Goal: Task Accomplishment & Management: Complete application form

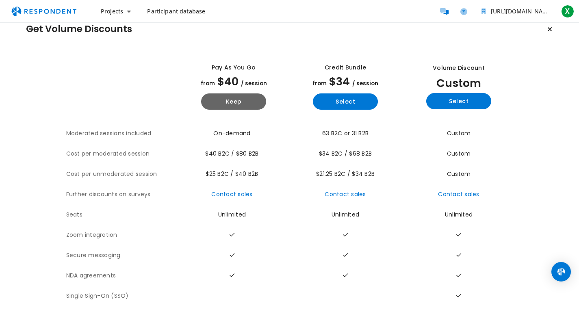
scroll to position [26, 0]
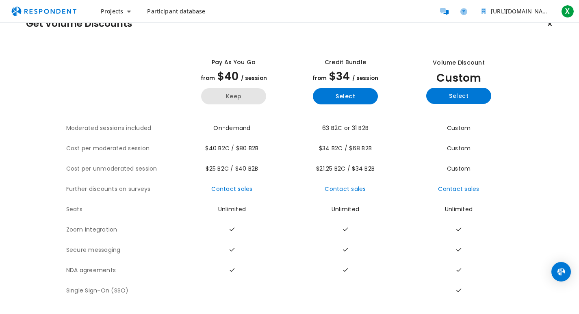
click at [250, 93] on button "Keep" at bounding box center [233, 96] width 65 height 16
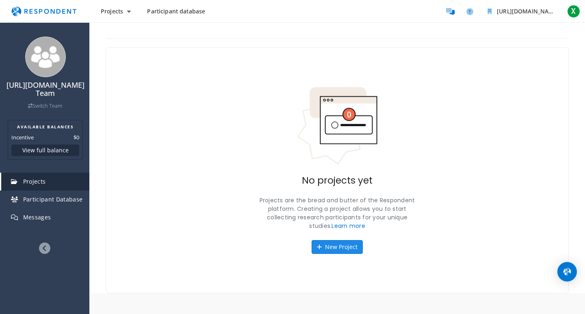
click at [340, 245] on button "New Project" at bounding box center [336, 247] width 51 height 14
click at [341, 244] on div "[URL][DOMAIN_NAME] Team Switch Team AVAILABLE BALANCES Incentive $0 View full b…" at bounding box center [292, 157] width 585 height 314
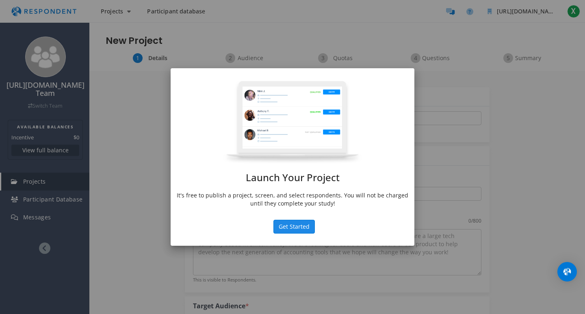
click at [298, 228] on button "Get Started" at bounding box center [293, 227] width 41 height 14
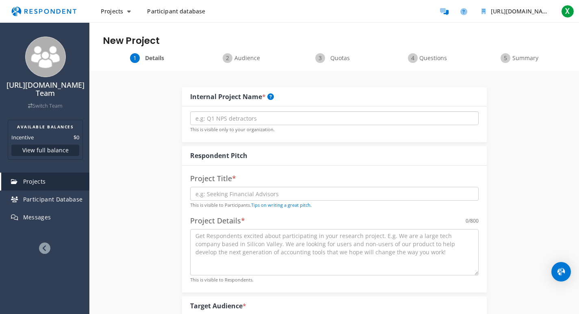
click at [271, 120] on input "text" at bounding box center [334, 118] width 288 height 14
click at [231, 55] on div "Audience" at bounding box center [241, 58] width 93 height 10
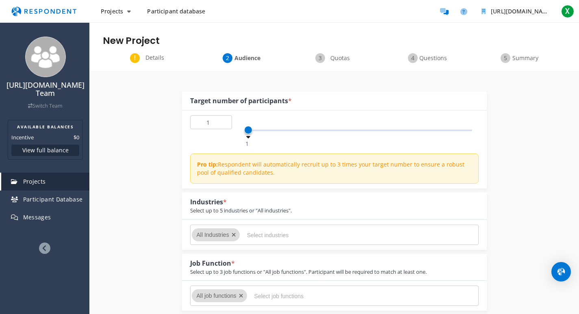
click at [333, 54] on span "Quotas" at bounding box center [339, 58] width 27 height 8
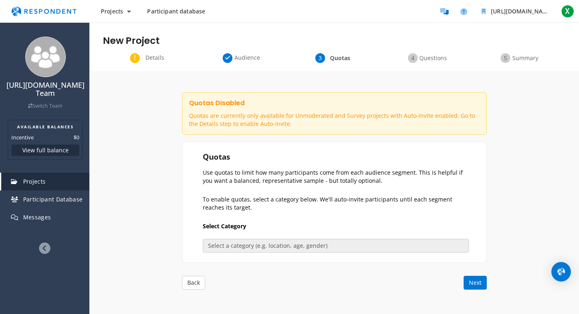
click at [431, 63] on div "Details Audience Quotas Questions Summary" at bounding box center [333, 62] width 489 height 18
click at [433, 57] on span "Questions" at bounding box center [432, 58] width 27 height 8
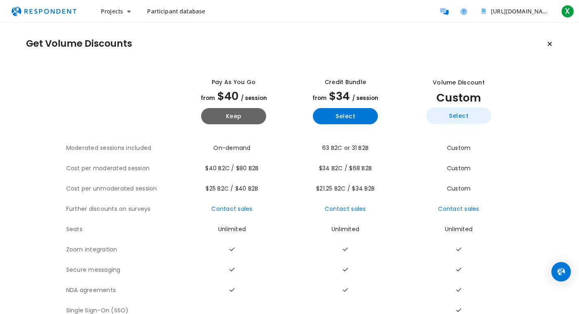
click at [459, 111] on button "Select" at bounding box center [458, 116] width 65 height 16
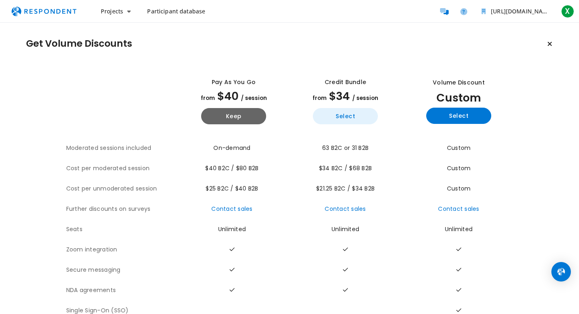
click at [367, 120] on button "Select" at bounding box center [345, 116] width 65 height 16
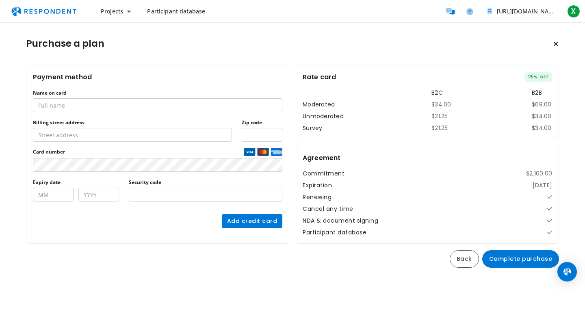
click at [182, 109] on input "Name on card" at bounding box center [157, 105] width 249 height 14
click at [428, 100] on tr "Moderated $34.00 $68.00" at bounding box center [427, 104] width 249 height 9
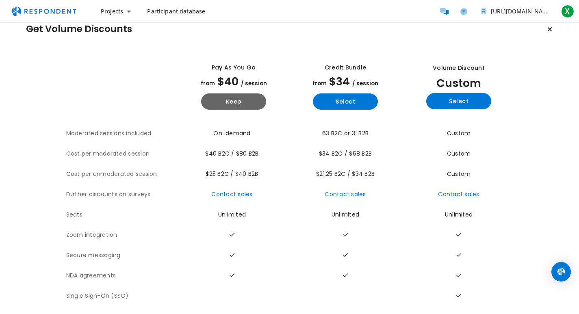
scroll to position [26, 0]
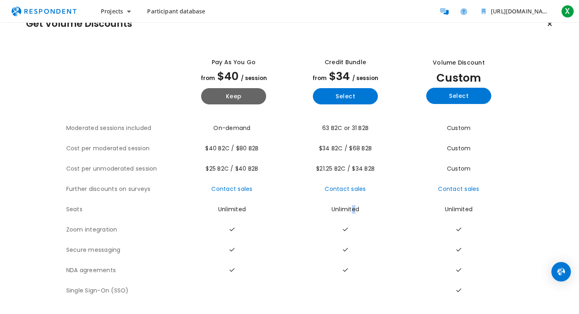
drag, startPoint x: 352, startPoint y: 197, endPoint x: 342, endPoint y: 201, distance: 9.9
click at [350, 199] on td "Unlimited" at bounding box center [346, 209] width 112 height 20
click at [246, 88] on button "Keep" at bounding box center [233, 96] width 65 height 16
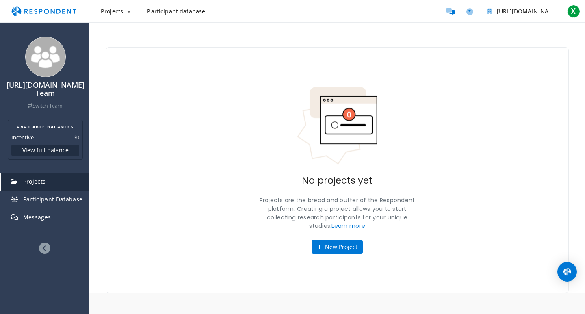
click at [346, 241] on button "New Project" at bounding box center [336, 247] width 51 height 14
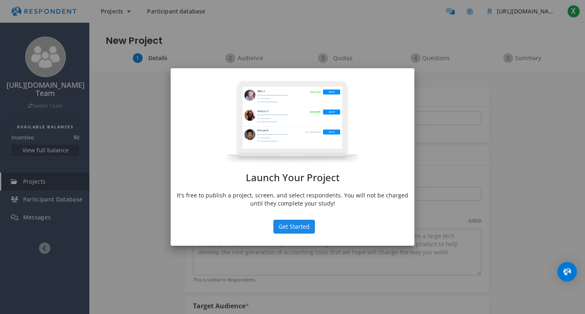
click at [307, 231] on button "Get Started" at bounding box center [293, 227] width 41 height 14
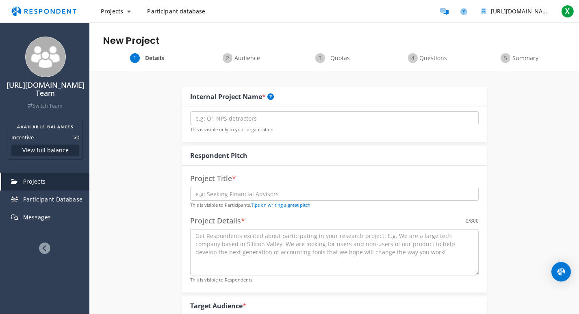
click at [261, 117] on input "text" at bounding box center [334, 118] width 288 height 14
click at [123, 9] on button "Projects" at bounding box center [115, 11] width 43 height 15
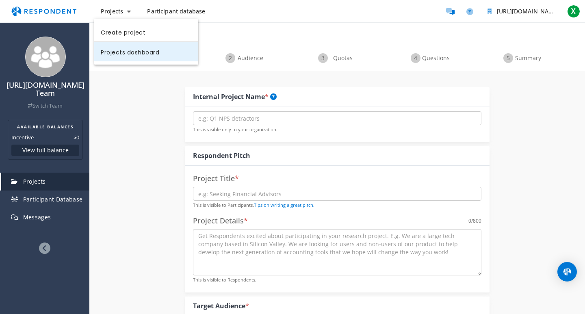
click at [139, 53] on link "Projects dashboard" at bounding box center [146, 51] width 104 height 19
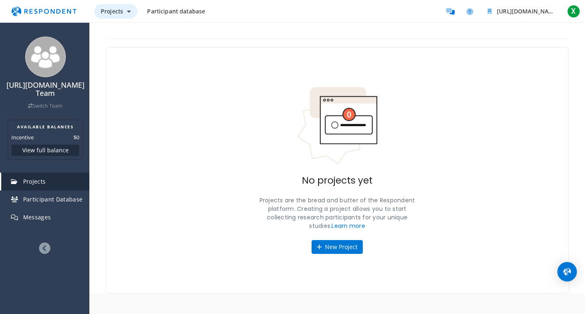
click at [121, 17] on button "Projects" at bounding box center [115, 11] width 43 height 15
click at [162, 9] on md-backdrop at bounding box center [292, 157] width 585 height 314
click at [186, 11] on span "Participant database" at bounding box center [176, 11] width 58 height 8
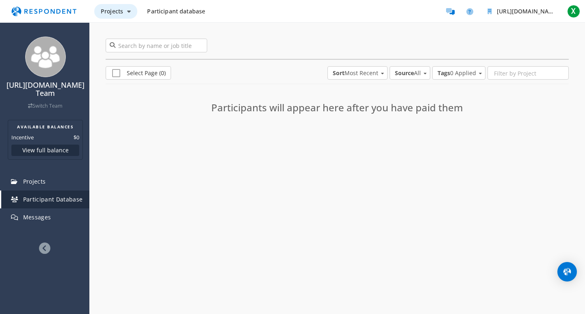
click at [120, 13] on span "Projects" at bounding box center [112, 11] width 22 height 8
click at [120, 31] on link "Create project" at bounding box center [146, 31] width 104 height 19
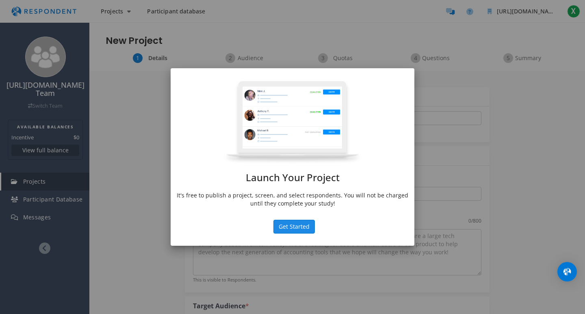
click at [307, 227] on button "Get Started" at bounding box center [293, 227] width 41 height 14
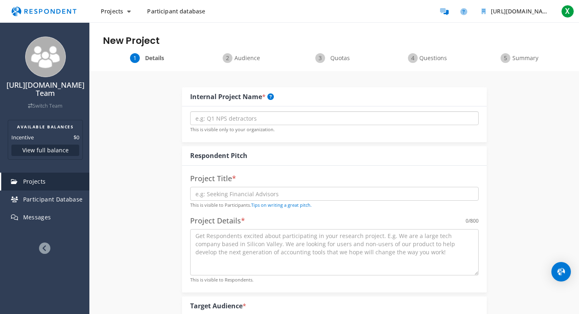
click at [290, 123] on input "text" at bounding box center [334, 118] width 288 height 14
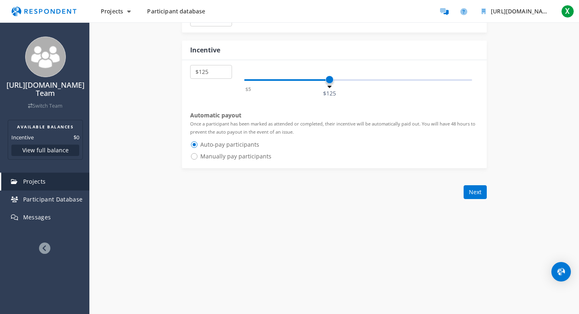
scroll to position [467, 0]
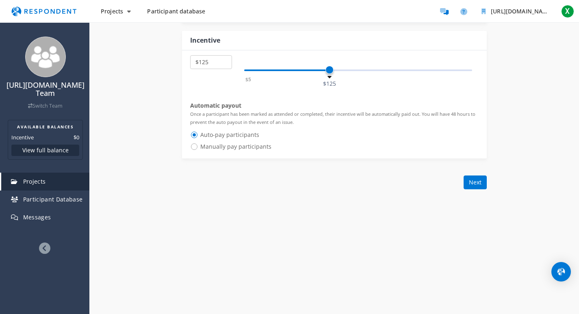
click at [251, 149] on span "Manually pay participants" at bounding box center [230, 147] width 81 height 10
click at [195, 149] on input "Manually pay participants" at bounding box center [192, 145] width 5 height 5
radio input "true"
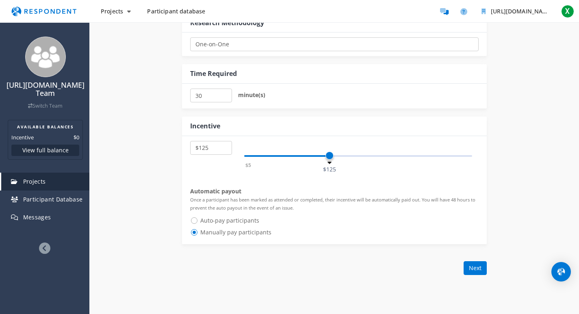
scroll to position [359, 0]
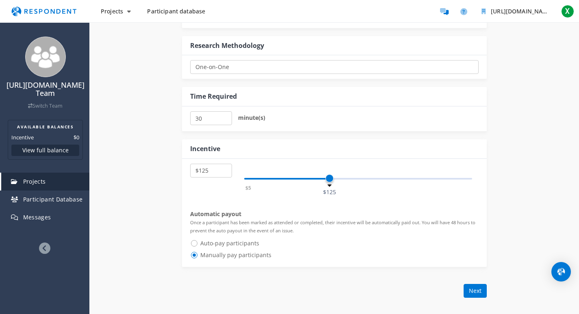
click at [229, 240] on span "Auto-pay participants" at bounding box center [224, 243] width 69 height 10
click at [195, 240] on input "Auto-pay participants" at bounding box center [192, 242] width 5 height 5
radio input "true"
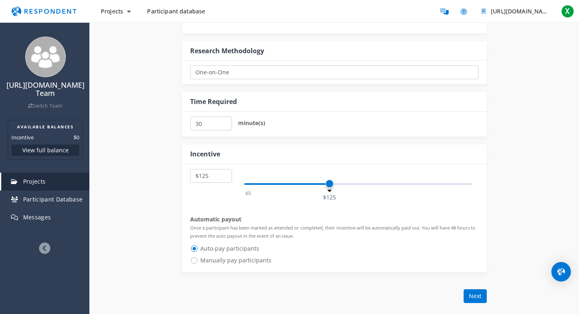
scroll to position [251, 0]
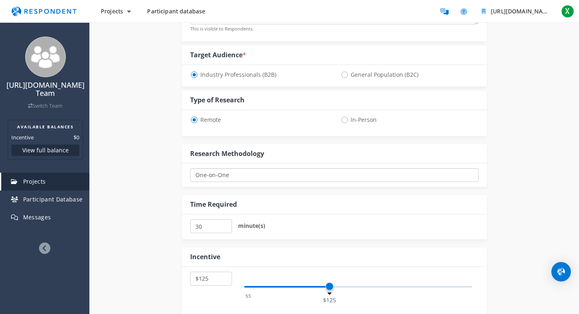
click at [300, 175] on select "One-on-One Focus Group Unmoderated Study Survey Diary Study" at bounding box center [334, 175] width 288 height 14
click at [300, 176] on select "One-on-One Focus Group Unmoderated Study Survey Diary Study" at bounding box center [334, 175] width 288 height 14
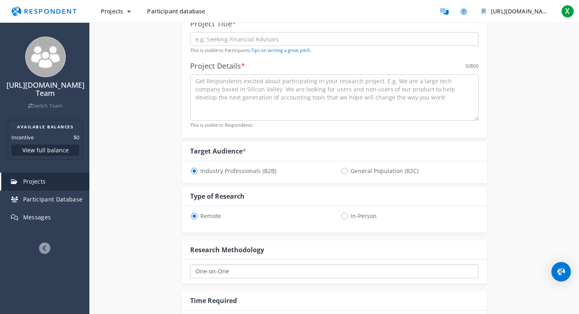
scroll to position [143, 0]
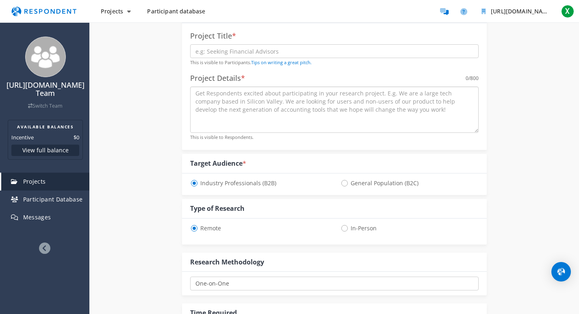
click at [307, 100] on textarea at bounding box center [334, 109] width 288 height 46
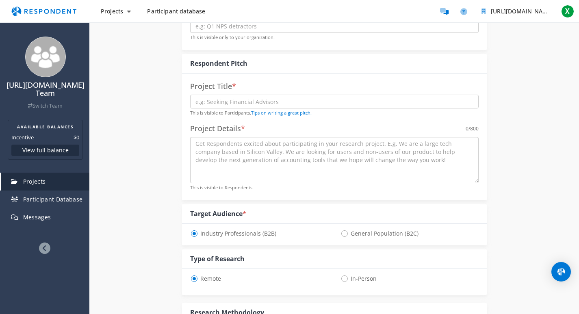
scroll to position [0, 0]
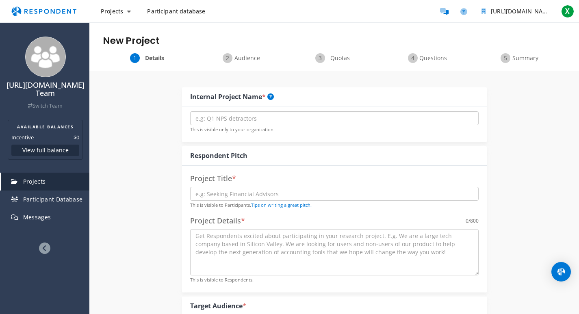
click at [255, 121] on input "text" at bounding box center [334, 118] width 288 height 14
type input "XANJHO"
click at [296, 196] on input "text" at bounding box center [334, 194] width 288 height 14
type input "[DOMAIN_NAME]"
click at [281, 238] on textarea at bounding box center [334, 252] width 288 height 46
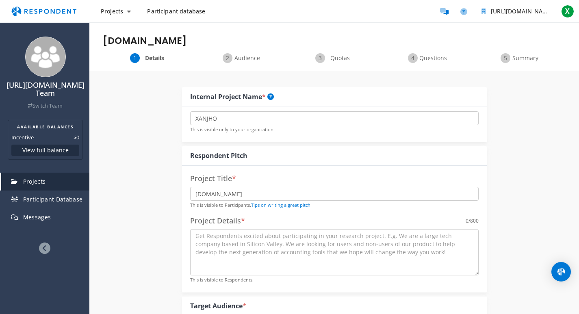
drag, startPoint x: 185, startPoint y: 232, endPoint x: 199, endPoint y: 232, distance: 14.6
click at [199, 232] on div "Project Title * [DOMAIN_NAME] This is visible to Participants. Tips on writing …" at bounding box center [334, 229] width 305 height 127
click at [378, 249] on textarea at bounding box center [334, 252] width 288 height 46
click at [235, 236] on textarea at bounding box center [334, 252] width 288 height 46
click at [209, 240] on textarea at bounding box center [334, 252] width 288 height 46
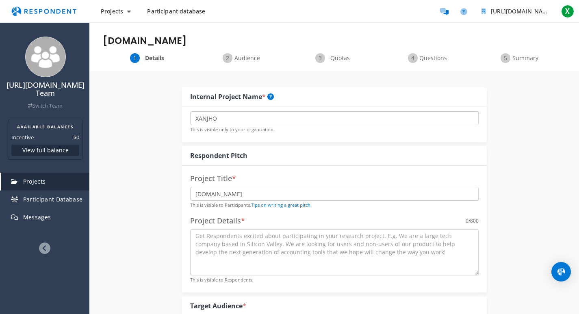
paste textarea "Help Shape the Future of Accounting Tools! We’re a leading tech company based i…"
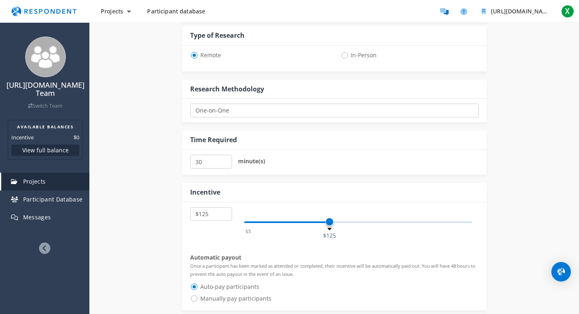
scroll to position [433, 0]
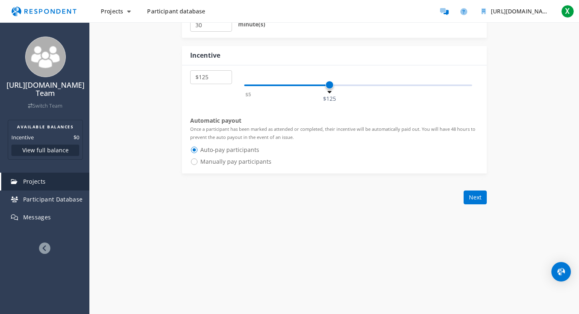
type textarea "Help Shape the Future of Accounting Tools! We’re a leading tech company based i…"
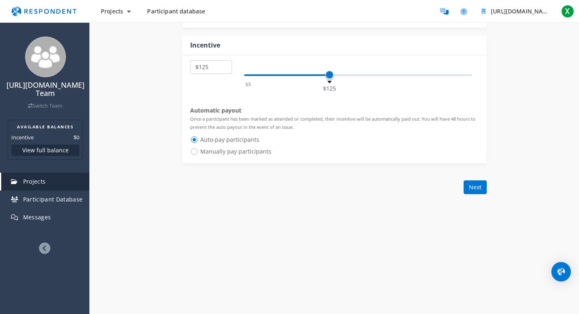
scroll to position [467, 0]
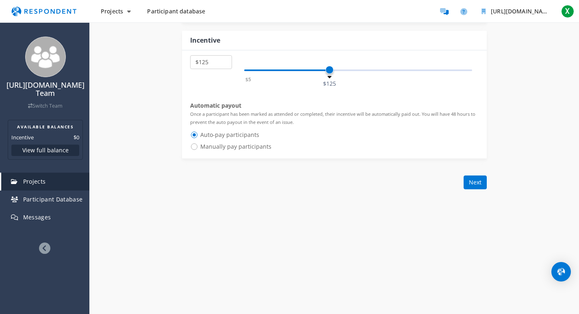
click at [478, 181] on button "Next" at bounding box center [474, 182] width 23 height 14
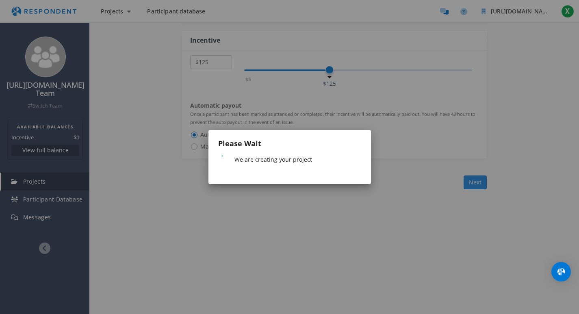
scroll to position [0, 0]
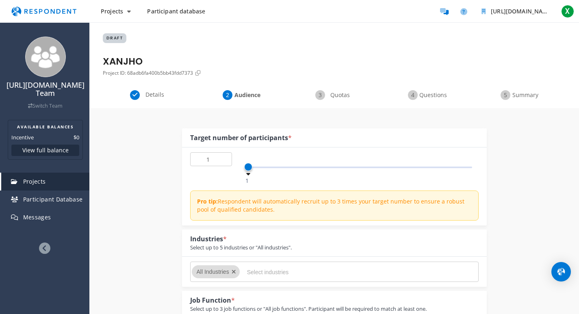
scroll to position [54, 0]
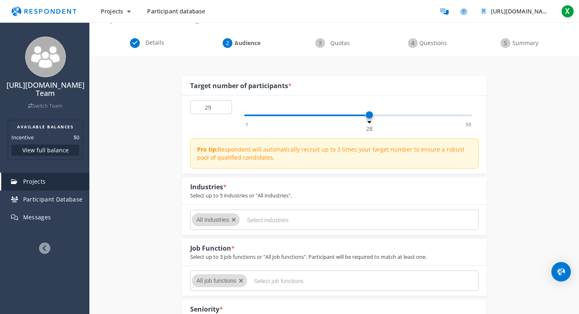
type input "30"
drag, startPoint x: 250, startPoint y: 115, endPoint x: 376, endPoint y: 123, distance: 126.5
click at [377, 119] on span at bounding box center [378, 115] width 8 height 8
drag, startPoint x: 207, startPoint y: 224, endPoint x: 218, endPoint y: 217, distance: 13.6
click at [212, 220] on div "All Industries" at bounding box center [214, 219] width 34 height 13
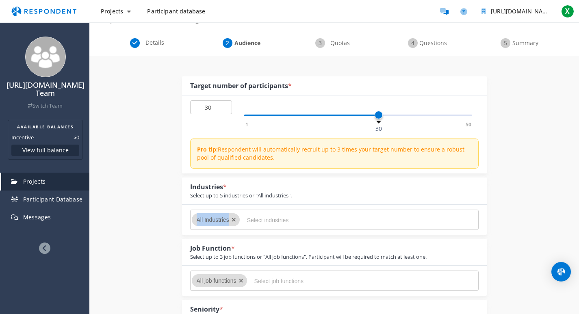
drag, startPoint x: 230, startPoint y: 219, endPoint x: 237, endPoint y: 221, distance: 7.3
click at [230, 219] on md-chip "All Industries" at bounding box center [216, 219] width 48 height 13
click at [273, 220] on input "Select industries" at bounding box center [308, 220] width 122 height 14
click at [210, 219] on span "All Industries" at bounding box center [213, 219] width 32 height 6
click at [235, 217] on icon "Remove All Industries" at bounding box center [233, 220] width 4 height 6
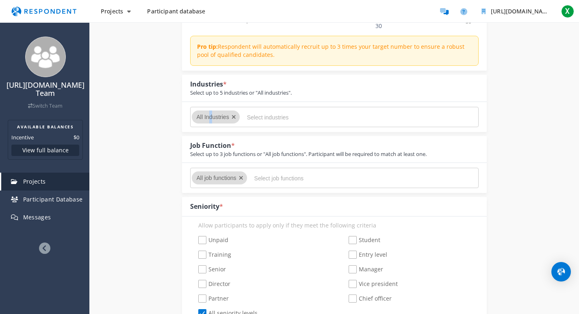
scroll to position [162, 0]
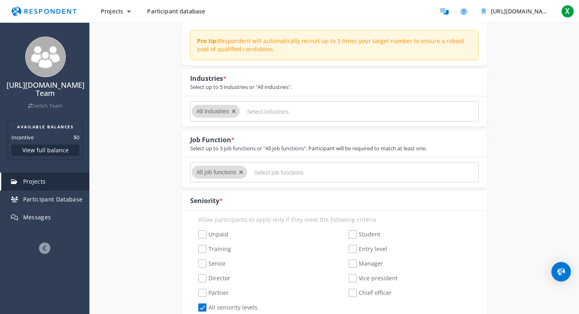
click at [268, 107] on input "Select industries" at bounding box center [308, 112] width 122 height 14
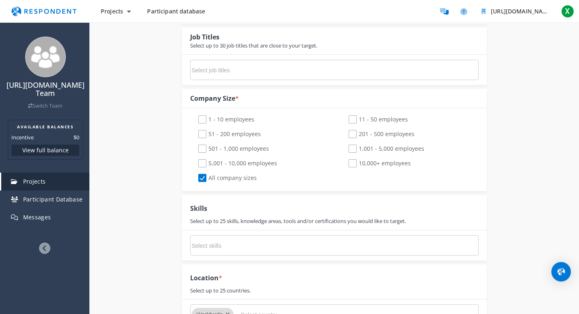
scroll to position [487, 0]
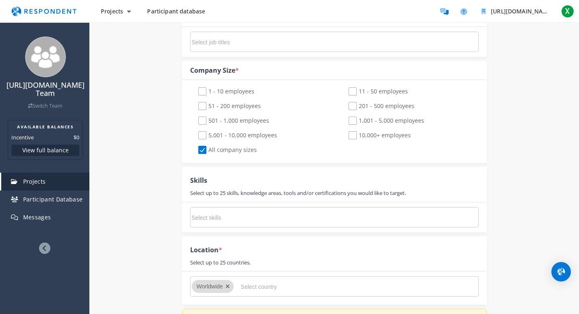
click at [255, 46] on input "Select job titles" at bounding box center [253, 42] width 122 height 14
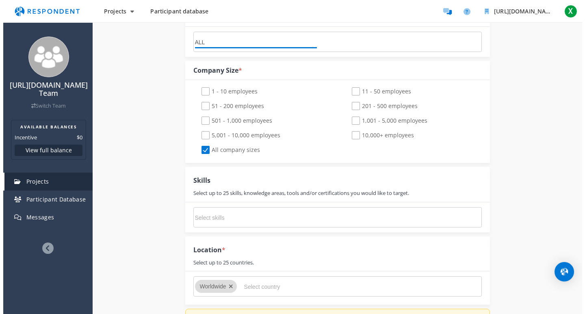
scroll to position [0, 0]
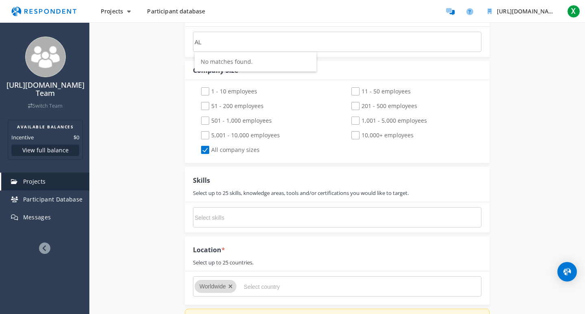
type input "A"
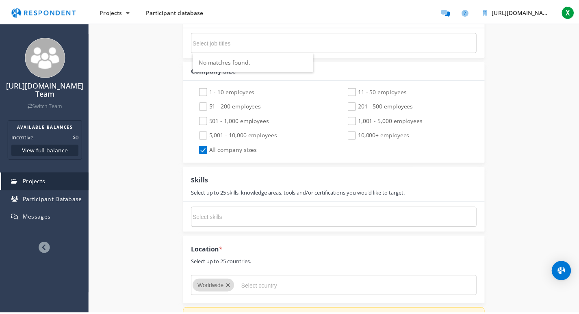
scroll to position [487, 0]
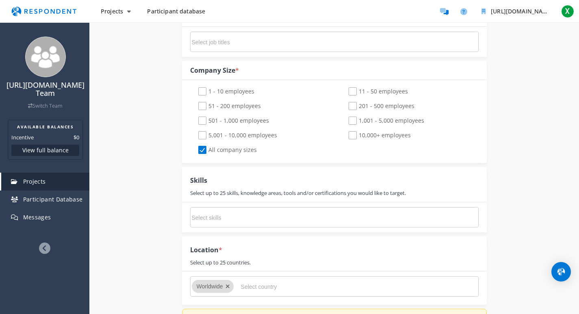
type input "g"
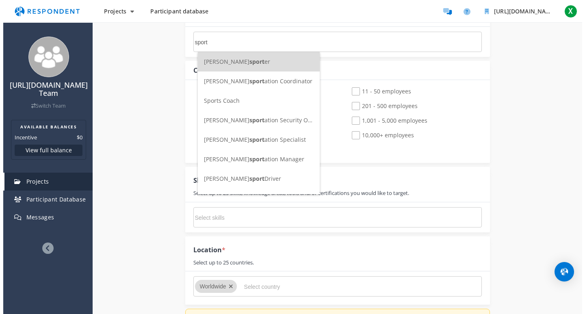
scroll to position [0, 0]
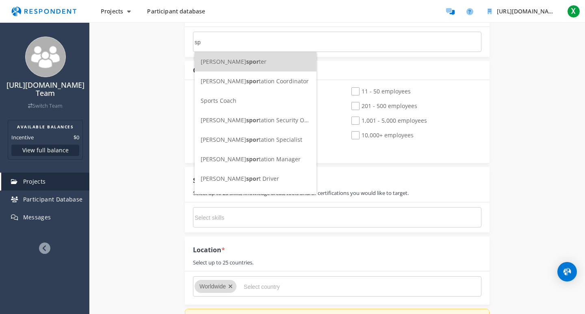
type input "s"
type input "ath"
click at [250, 105] on li "Student Athlete" at bounding box center [255, 100] width 122 height 19
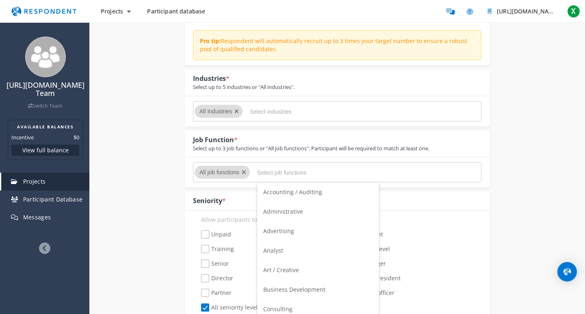
click at [282, 230] on span "Advertising" at bounding box center [278, 231] width 31 height 8
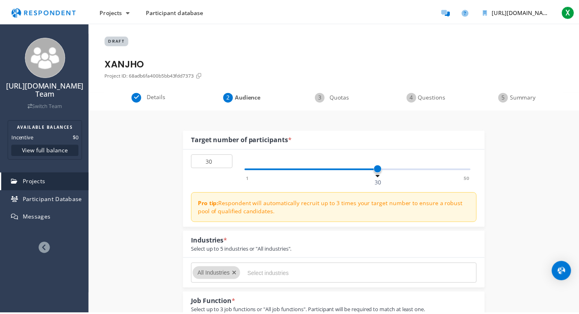
scroll to position [162, 0]
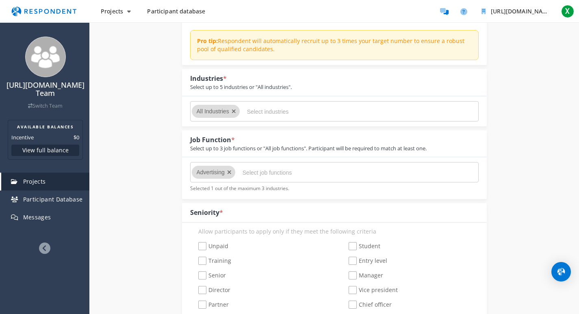
click at [292, 116] on input "Select industries" at bounding box center [308, 112] width 122 height 14
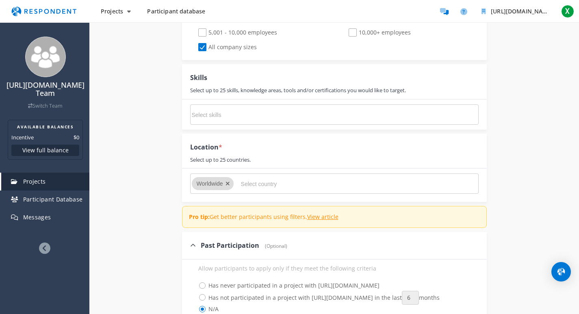
scroll to position [541, 0]
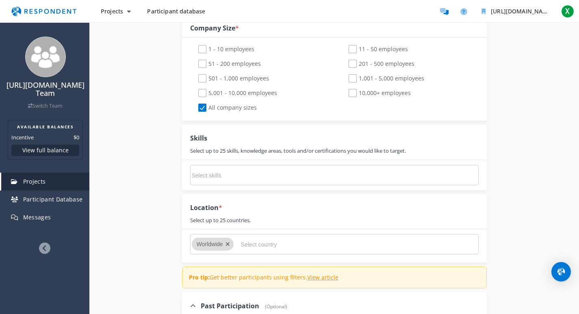
click at [250, 179] on input "Select skills" at bounding box center [253, 176] width 122 height 14
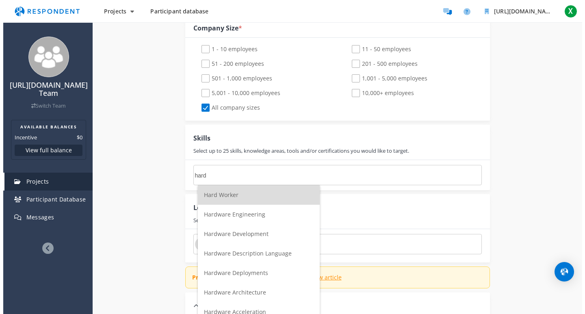
scroll to position [0, 0]
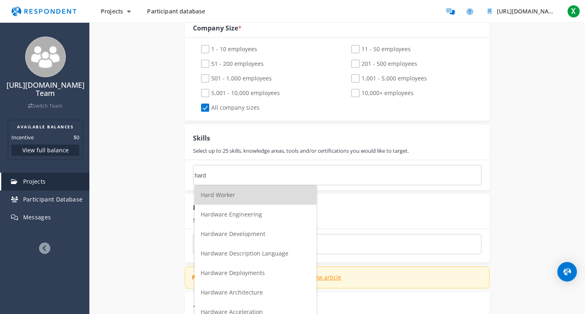
type input "hard"
click at [231, 194] on span "Hard Worker" at bounding box center [218, 195] width 35 height 8
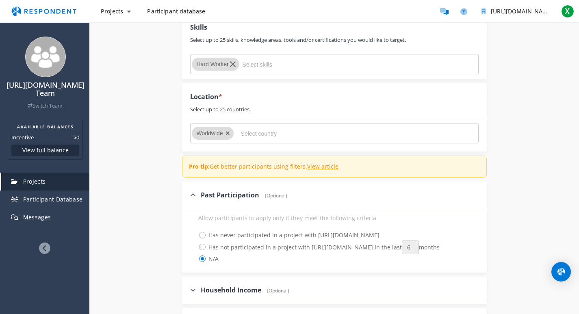
scroll to position [650, 0]
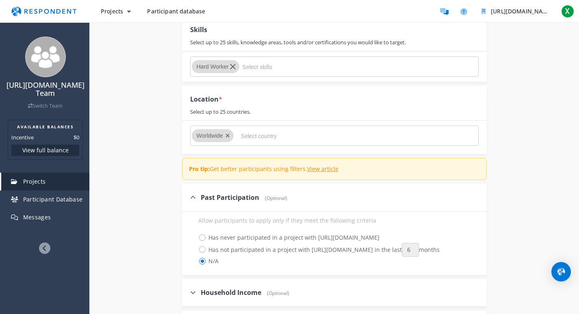
click at [267, 137] on input "Select country" at bounding box center [302, 136] width 122 height 14
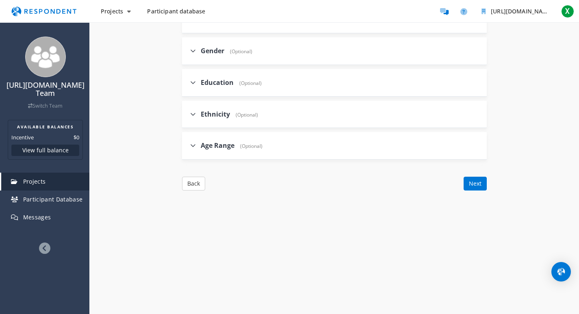
scroll to position [924, 0]
click at [473, 183] on button "Next" at bounding box center [474, 182] width 23 height 14
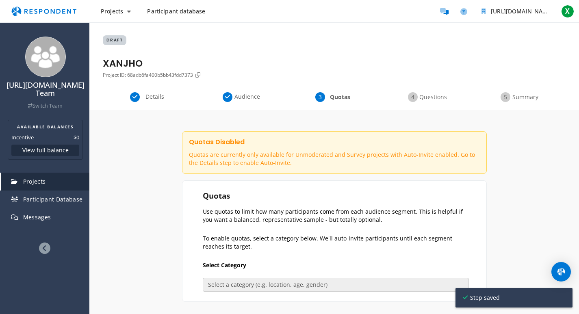
scroll to position [139, 0]
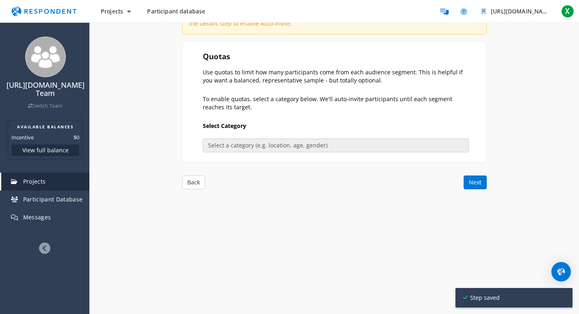
drag, startPoint x: 203, startPoint y: 73, endPoint x: 261, endPoint y: 133, distance: 82.7
click at [253, 112] on section "Quotas Use quotas to limit how many participants come from each audience segmen…" at bounding box center [334, 101] width 305 height 121
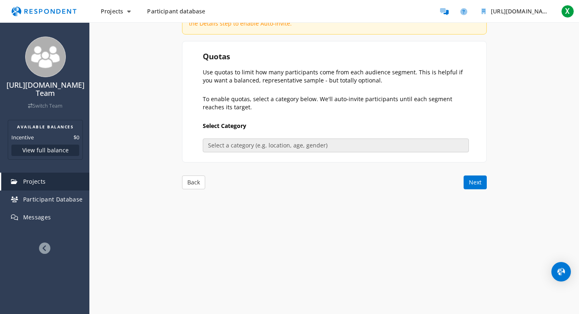
click at [245, 99] on p "To enable quotas, select a category below. We'll auto-invite participants until…" at bounding box center [336, 103] width 266 height 16
click at [193, 108] on section "Quotas Use quotas to limit how many participants come from each audience segmen…" at bounding box center [334, 101] width 305 height 121
click at [333, 50] on section "Quotas Use quotas to limit how many participants come from each audience segmen…" at bounding box center [334, 101] width 305 height 121
click at [261, 151] on section "Quotas Use quotas to limit how many participants come from each audience segmen…" at bounding box center [334, 101] width 305 height 121
click at [480, 182] on button "Next" at bounding box center [474, 182] width 23 height 14
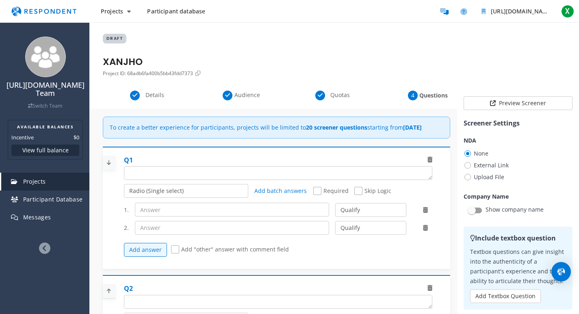
scroll to position [0, 0]
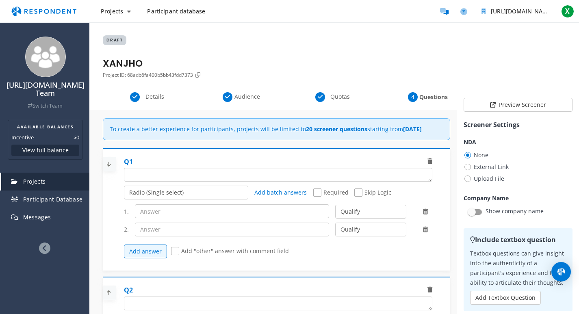
click at [152, 179] on textarea "Which of the following categories best describes your firm's total assets under…" at bounding box center [277, 174] width 307 height 13
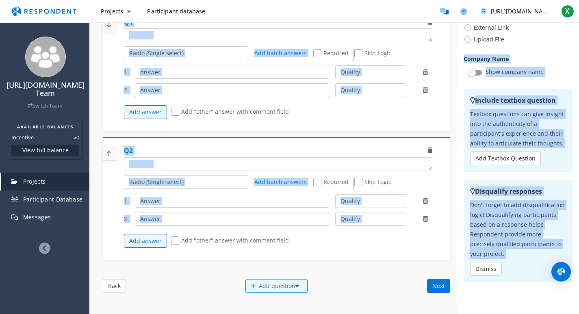
scroll to position [251, 0]
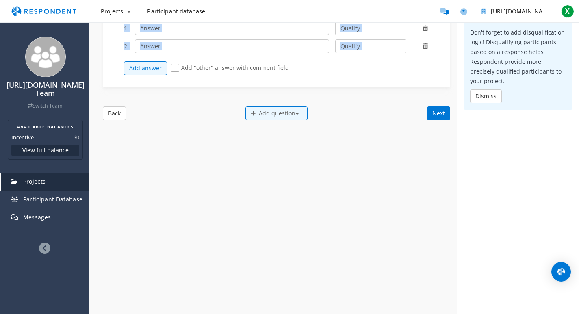
drag, startPoint x: 115, startPoint y: 169, endPoint x: 285, endPoint y: 70, distance: 196.8
copy div "Q1 Radio (Single select) Checkbox (Multi select) Multi-line text box Single-lin…"
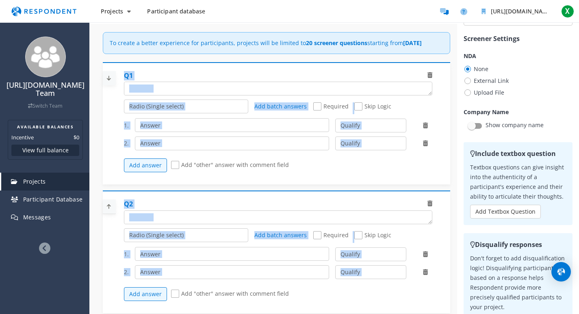
scroll to position [0, 0]
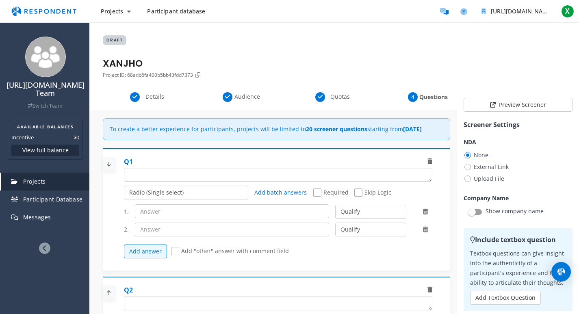
click at [402, 181] on textarea "Which of the following categories best describes your firm's total assets under…" at bounding box center [277, 174] width 307 height 13
click at [251, 181] on textarea "Which of the following categories best describes your firm's total assets under…" at bounding box center [277, 174] width 307 height 13
paste textarea "Which of the following categories best describes your firm's total assets under…"
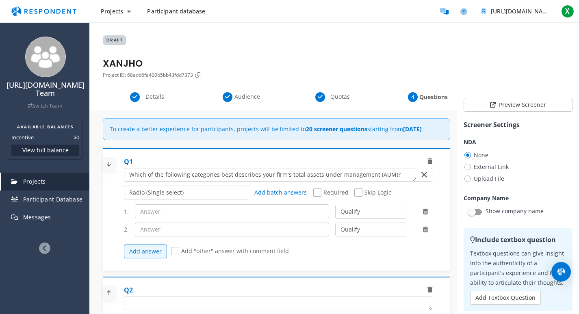
type textarea "Which of the following categories best describes your firm's total assets under…"
click at [211, 199] on select "Radio (Single select) Checkbox (Multi select) Multi-line text box Single-line t…" at bounding box center [186, 193] width 124 height 14
click at [124, 194] on select "Radio (Single select) Checkbox (Multi select) Multi-line text box Single-line t…" at bounding box center [186, 193] width 124 height 14
click at [313, 198] on span "Required" at bounding box center [330, 193] width 35 height 10
click at [313, 195] on input "Required" at bounding box center [315, 192] width 5 height 5
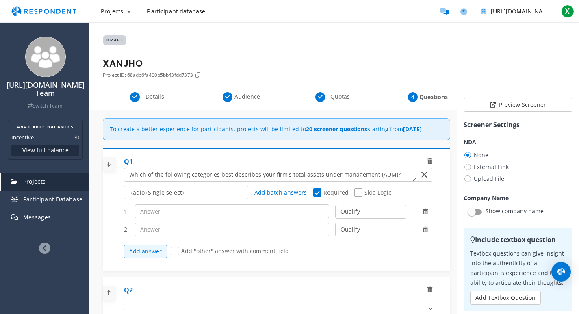
click at [313, 198] on span "Required" at bounding box center [330, 193] width 35 height 10
click at [313, 195] on input "Required" at bounding box center [315, 192] width 5 height 5
checkbox input "false"
click at [357, 198] on span "Skip Logic" at bounding box center [372, 193] width 37 height 10
click at [357, 195] on input "Skip Logic" at bounding box center [356, 192] width 5 height 5
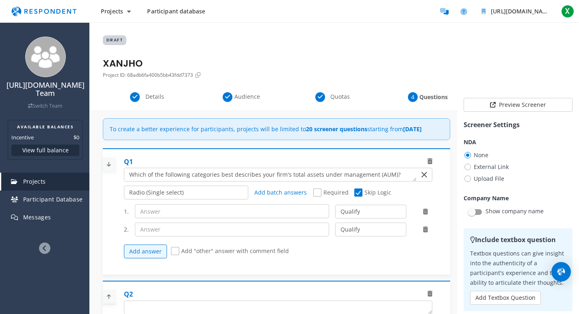
click at [355, 198] on span "Skip Logic" at bounding box center [372, 193] width 37 height 10
click at [355, 195] on input "Skip Logic" at bounding box center [356, 192] width 5 height 5
checkbox input "false"
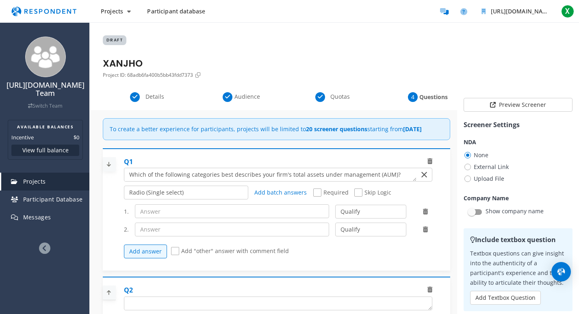
click at [318, 198] on span "Required" at bounding box center [330, 193] width 35 height 10
click at [318, 195] on input "Required" at bounding box center [315, 192] width 5 height 5
checkbox input "true"
click at [310, 218] on input "text" at bounding box center [232, 211] width 194 height 14
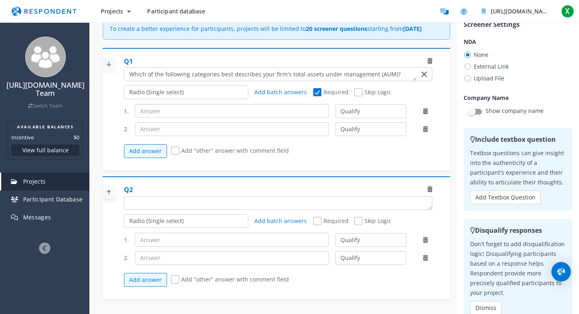
scroll to position [69, 0]
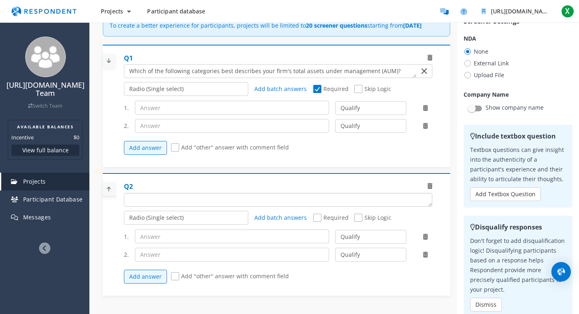
click at [201, 206] on textarea "Which of the following categories best describes your firm's total assets under…" at bounding box center [277, 199] width 307 height 13
drag, startPoint x: 125, startPoint y: 209, endPoint x: 291, endPoint y: 206, distance: 165.7
click at [287, 206] on textarea "Which of the following categories best describes your firm's total assets under…" at bounding box center [277, 199] width 307 height 13
click at [179, 205] on textarea "Which of the following categories best describes your firm's total assets under…" at bounding box center [277, 199] width 307 height 13
paste textarea "is meant to ask the same question to a different audience or with different thr…"
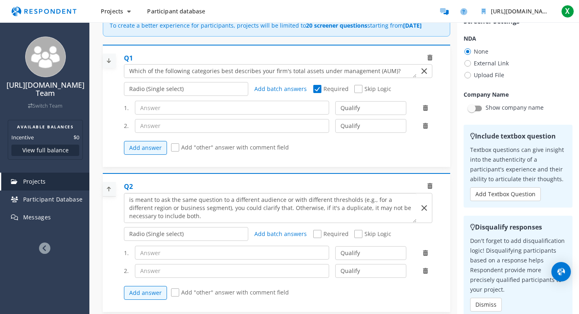
scroll to position [0, 0]
type textarea "is meant to ask the same question to a different audience or with different thr…"
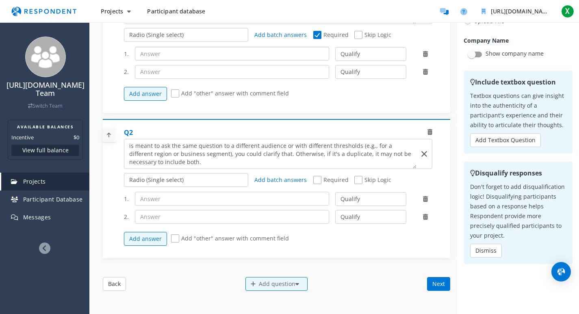
click at [209, 61] on input "text" at bounding box center [232, 54] width 194 height 14
type input "prefert not to say"
click at [209, 76] on input "text" at bounding box center [232, 72] width 194 height 14
type input "10$"
click at [191, 198] on div "1. Qualify Disqualify 2. Qualify Disqualify Add answer Add "other" answer with …" at bounding box center [281, 219] width 314 height 62
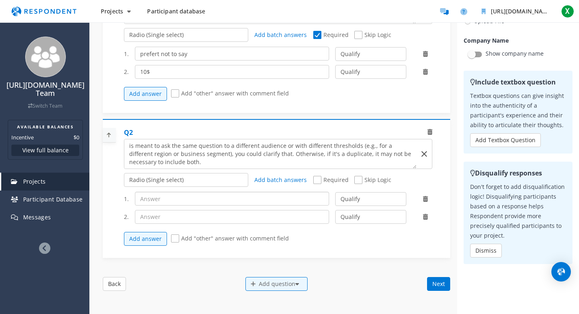
click at [190, 205] on input "text" at bounding box center [232, 199] width 194 height 14
type input "100$"
click at [173, 224] on div "2. Qualify Disqualify" at bounding box center [281, 217] width 314 height 14
click at [174, 224] on input "text" at bounding box center [232, 217] width 194 height 14
type input "80000@"
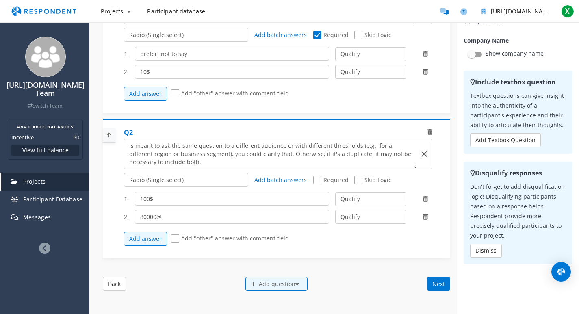
drag, startPoint x: 448, startPoint y: 290, endPoint x: 452, endPoint y: 287, distance: 4.5
click at [449, 289] on div "Internal Project Name * XANJHO This is visible only to your organization. Respo…" at bounding box center [276, 128] width 359 height 352
click at [440, 291] on button "Next" at bounding box center [438, 284] width 23 height 14
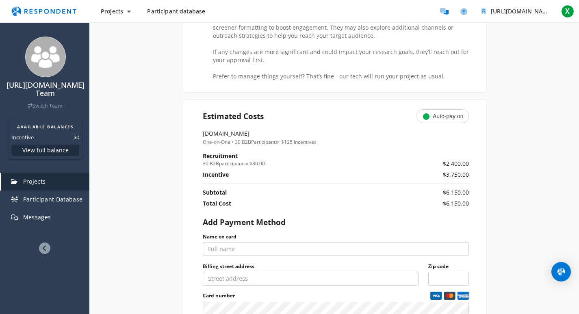
scroll to position [271, 0]
drag, startPoint x: 437, startPoint y: 113, endPoint x: 431, endPoint y: 117, distance: 6.8
click at [435, 113] on md-chip-template "Auto-pay on" at bounding box center [442, 115] width 42 height 6
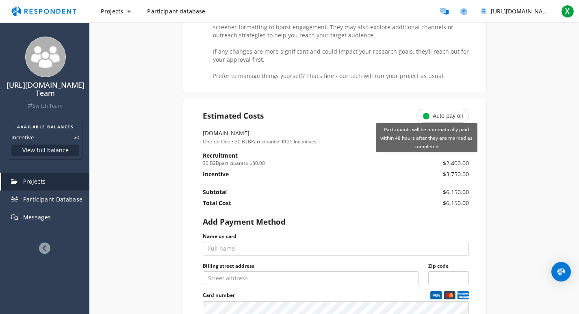
click at [429, 117] on md-icon "Participants will be automatically paid within 48 hours after they are marked a…" at bounding box center [426, 116] width 10 height 10
click at [427, 116] on md-icon "Participants will be automatically paid within 48 hours after they are marked a…" at bounding box center [426, 116] width 10 height 10
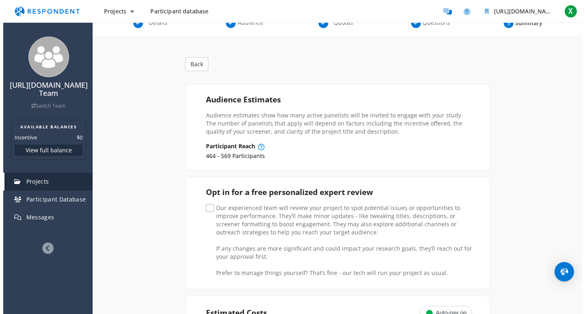
scroll to position [0, 0]
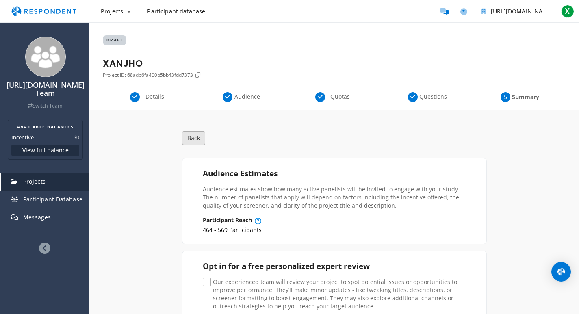
click at [192, 137] on button "Back" at bounding box center [193, 138] width 23 height 14
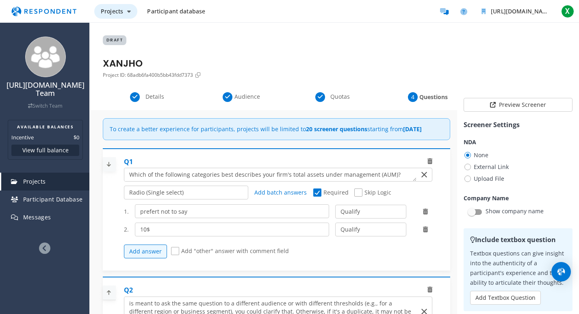
click at [125, 14] on button "Projects" at bounding box center [115, 11] width 43 height 15
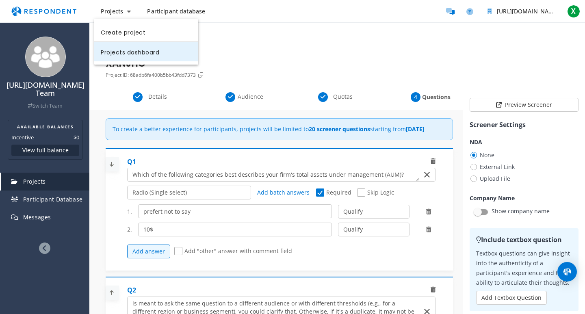
click at [144, 58] on link "Projects dashboard" at bounding box center [146, 51] width 104 height 19
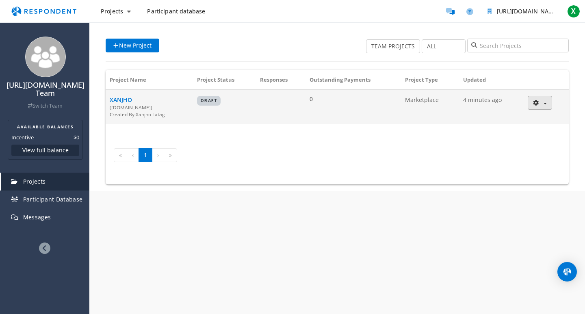
click at [546, 104] on button "button" at bounding box center [539, 103] width 24 height 14
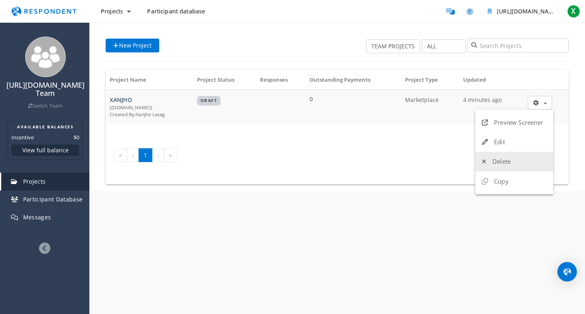
click at [513, 162] on link "Delete" at bounding box center [514, 161] width 78 height 19
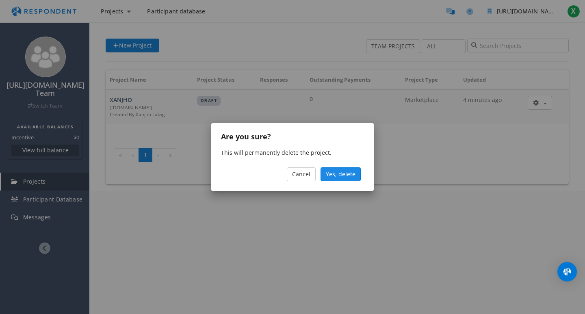
click at [344, 173] on span "Yes, delete" at bounding box center [341, 174] width 30 height 8
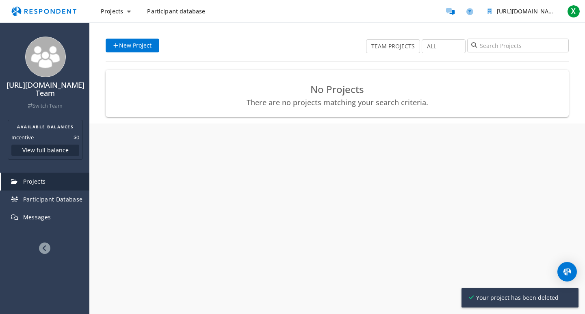
click at [45, 15] on img "Main navigation" at bounding box center [43, 11] width 75 height 15
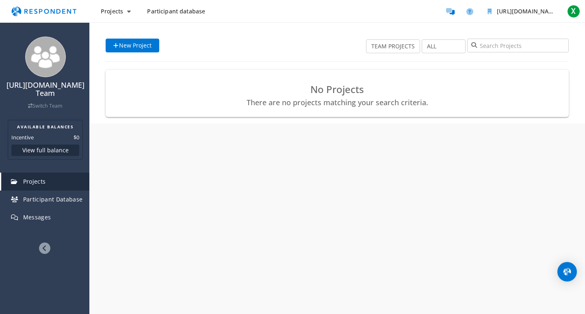
click at [33, 10] on img "Main navigation" at bounding box center [43, 11] width 75 height 15
